Goal: Information Seeking & Learning: Learn about a topic

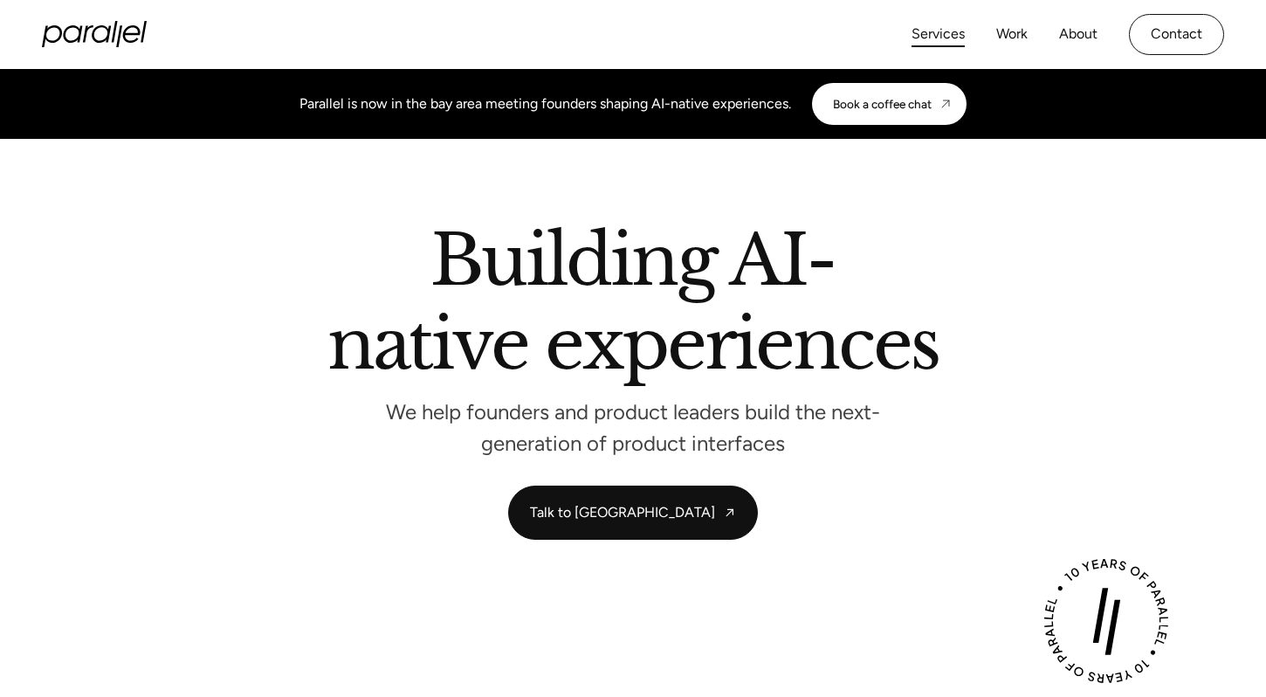
click at [949, 33] on link "Services" at bounding box center [937, 34] width 53 height 25
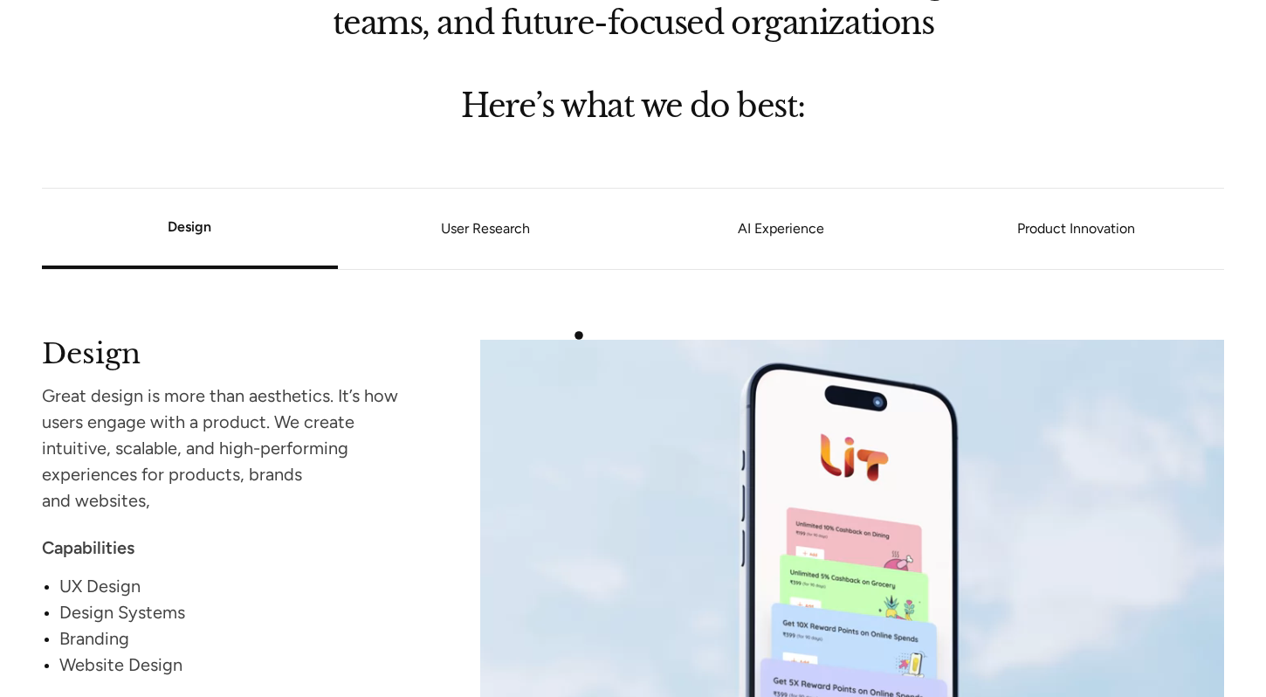
scroll to position [1454, 0]
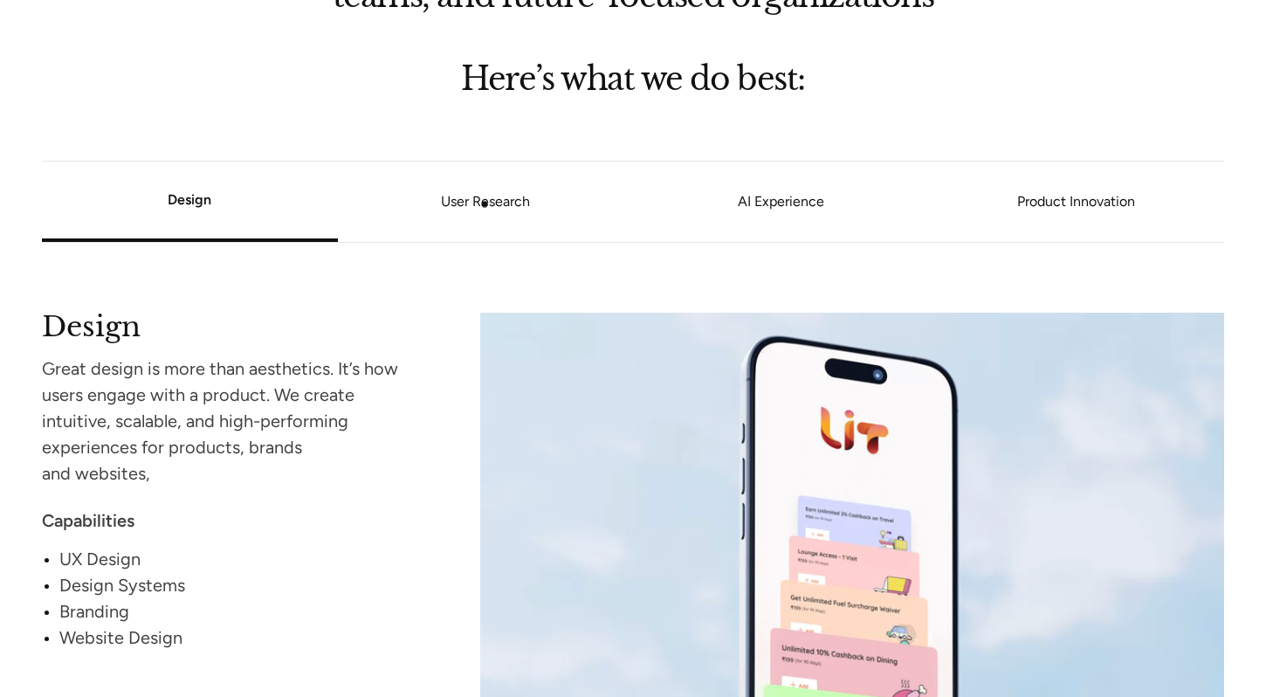
click at [484, 203] on link "User Research" at bounding box center [486, 201] width 296 height 10
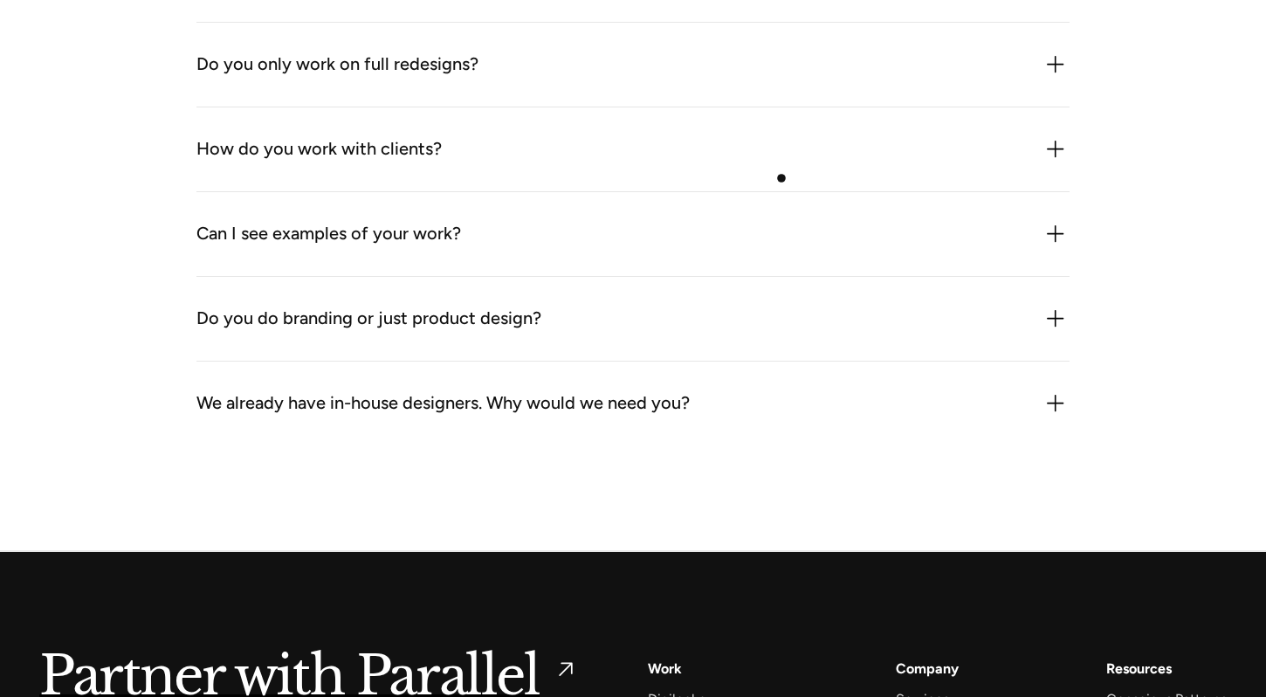
scroll to position [5476, 0]
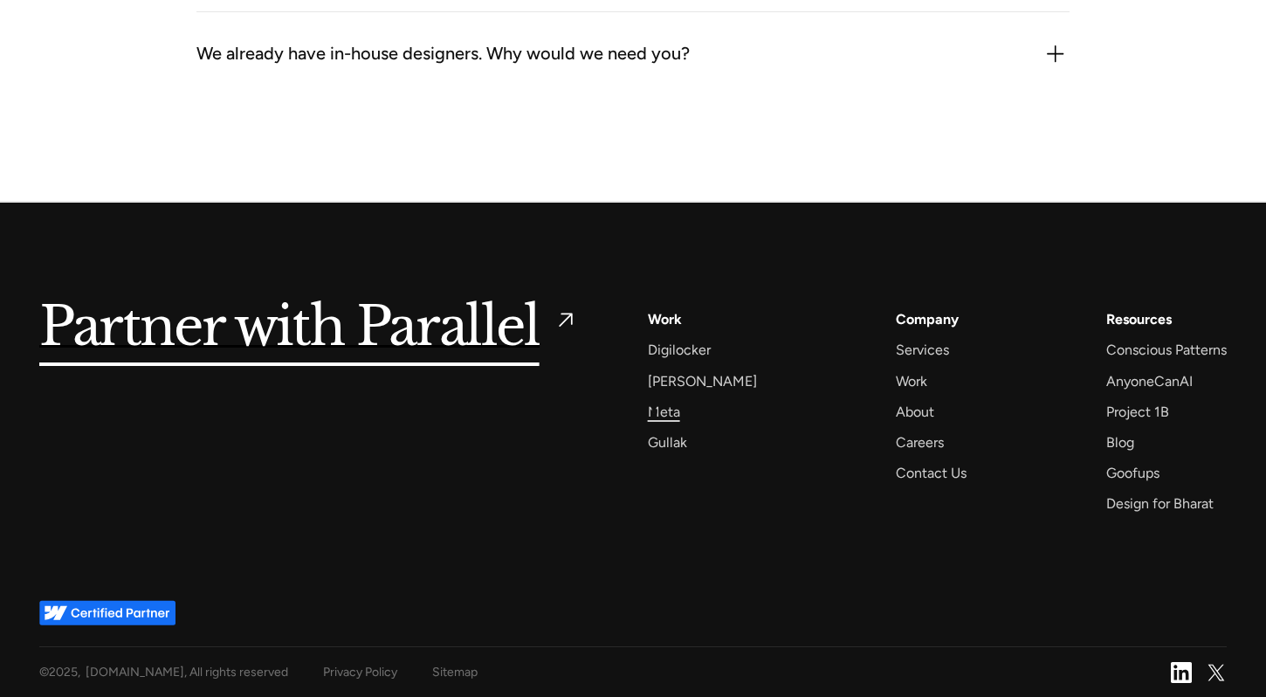
click at [656, 412] on div "Meta" at bounding box center [664, 412] width 32 height 24
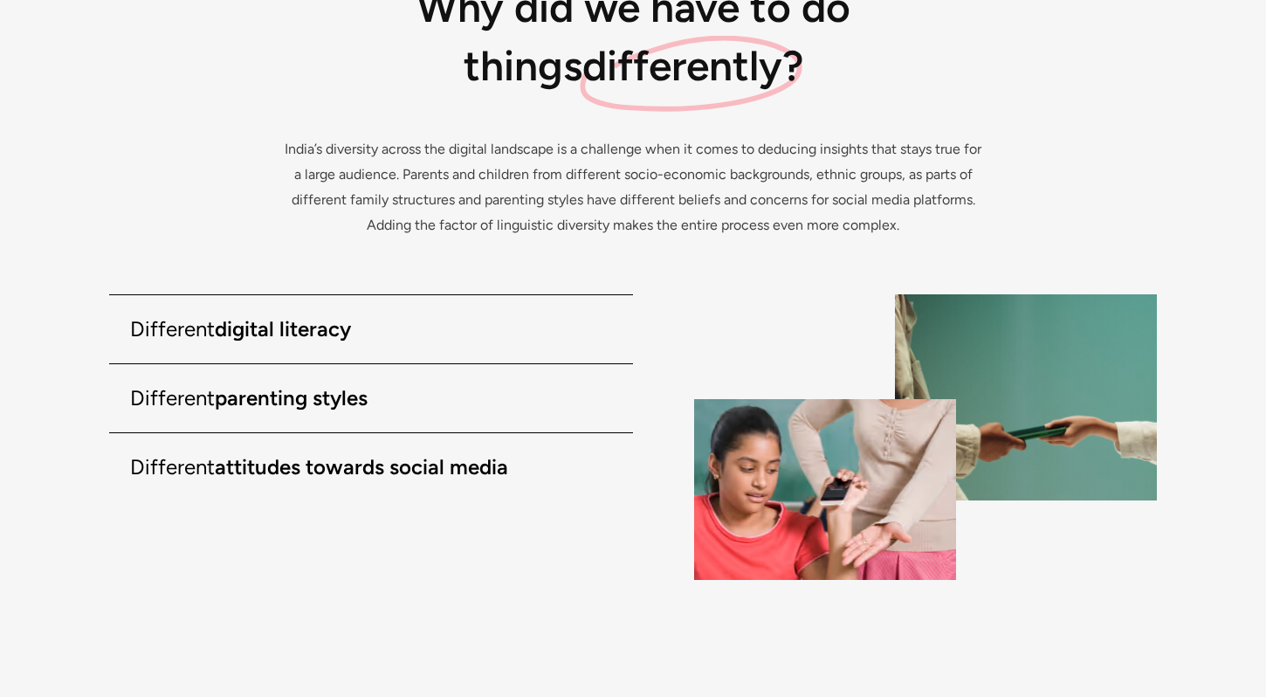
scroll to position [2900, 0]
